Goal: Register for event/course

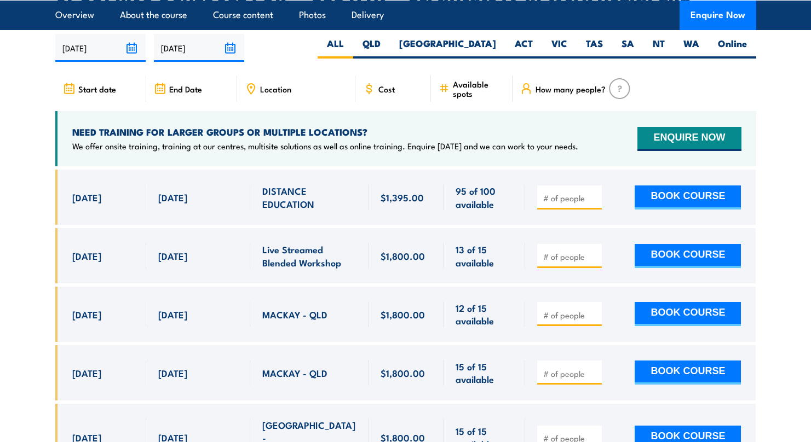
scroll to position [3567, 0]
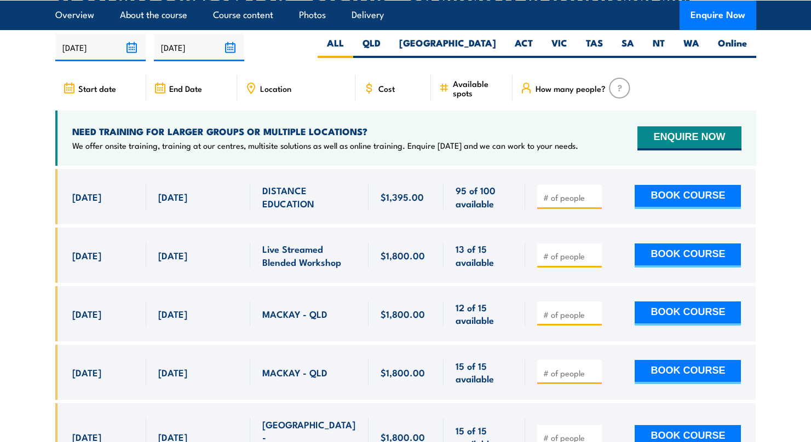
click at [480, 184] on span "95 of 100 available" at bounding box center [484, 197] width 57 height 26
drag, startPoint x: 456, startPoint y: 148, endPoint x: 499, endPoint y: 164, distance: 46.1
click at [499, 184] on span "95 of 100 available" at bounding box center [484, 197] width 57 height 26
click at [491, 184] on span "95 of 100 available" at bounding box center [484, 197] width 57 height 26
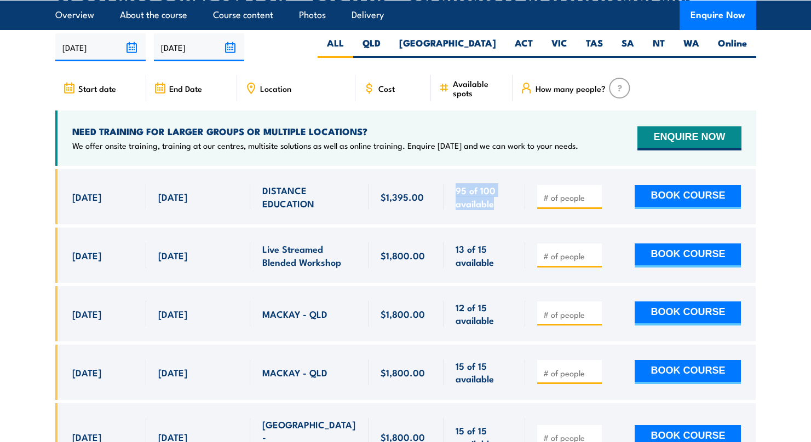
click at [491, 184] on span "95 of 100 available" at bounding box center [484, 197] width 57 height 26
click at [482, 181] on div "95 of 100 available" at bounding box center [484, 196] width 82 height 55
drag, startPoint x: 79, startPoint y: 159, endPoint x: 116, endPoint y: 159, distance: 37.2
click at [101, 191] on span "[DATE]" at bounding box center [86, 197] width 29 height 13
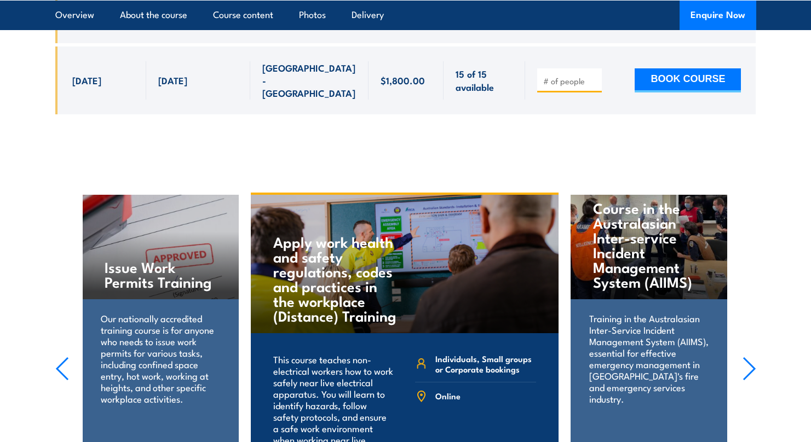
scroll to position [3943, 0]
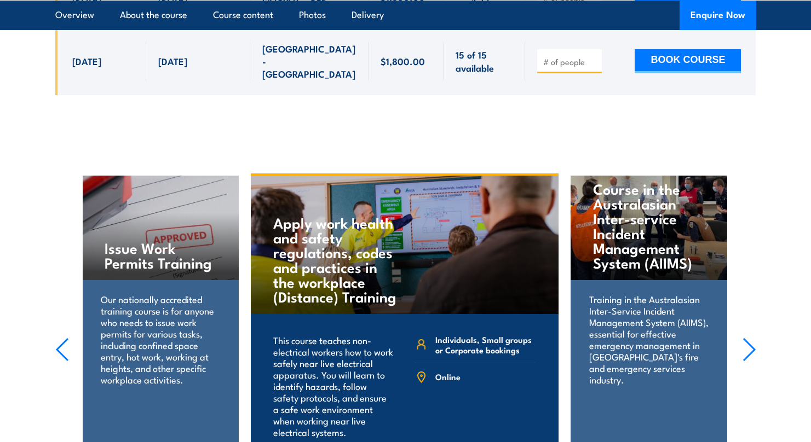
click at [153, 240] on h4 "Issue Work Permits Training" at bounding box center [161, 255] width 112 height 30
drag, startPoint x: 215, startPoint y: 212, endPoint x: 54, endPoint y: 209, distance: 160.5
click at [48, 208] on section "Course in the Australasian Inter-service Incident Management System (AIIMS) Tra…" at bounding box center [405, 351] width 811 height 354
click at [391, 229] on h4 "Apply work health and safety regulations, codes and practices in the workplace …" at bounding box center [337, 259] width 129 height 89
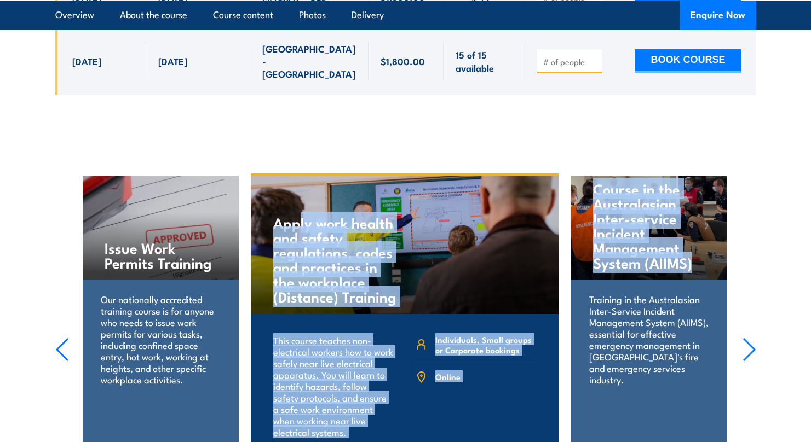
drag, startPoint x: 296, startPoint y: 172, endPoint x: 693, endPoint y: 213, distance: 398.5
click at [693, 213] on div "Course in the Australasian Inter-service Incident Management System (AIIMS) Tra…" at bounding box center [817, 350] width 2446 height 349
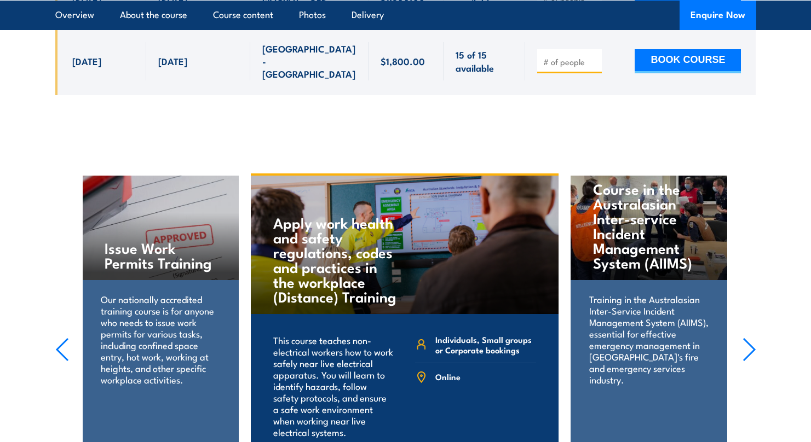
click at [665, 333] on div "Training in the Australasian Inter-Service Incident Management System (AIIMS), …" at bounding box center [649, 346] width 157 height 133
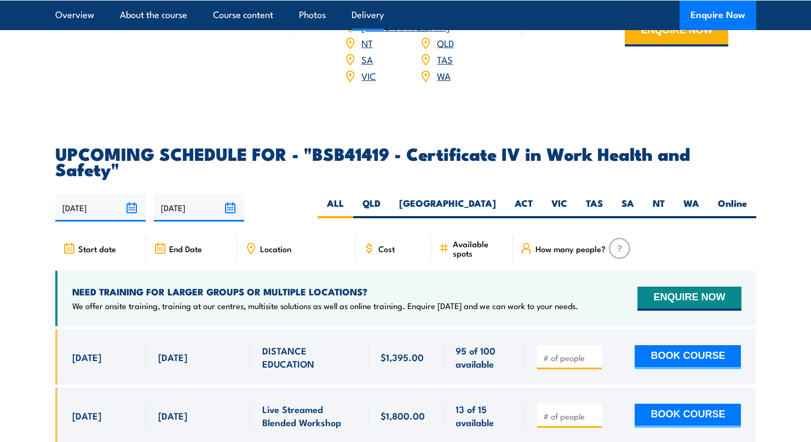
scroll to position [3301, 0]
